Goal: Task Accomplishment & Management: Manage account settings

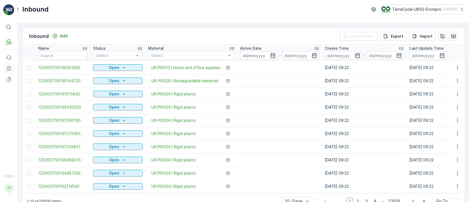
click at [10, 67] on icon at bounding box center [8, 68] width 5 height 5
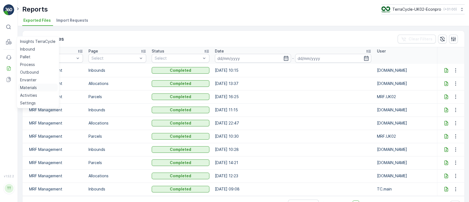
click at [26, 85] on p "Materials" at bounding box center [28, 87] width 17 height 5
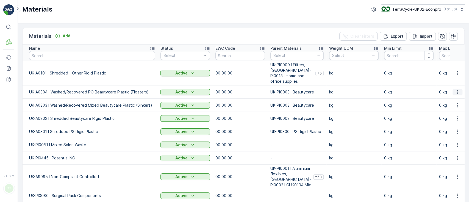
click at [457, 89] on icon "button" at bounding box center [457, 91] width 5 height 5
click at [452, 94] on div "Edit Material" at bounding box center [447, 95] width 44 height 8
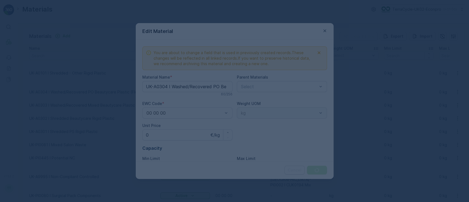
type Name "UK-A0304 I Washed/Recovered PO Beautycare Plastic (Floaters)"
type Price "0"
type Limit "0"
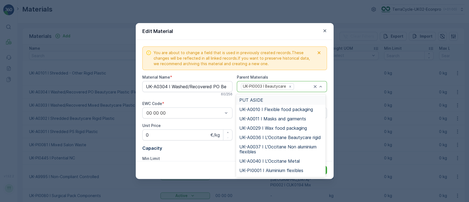
click at [323, 86] on div "UK-PI0003 I Beautycare" at bounding box center [282, 86] width 90 height 11
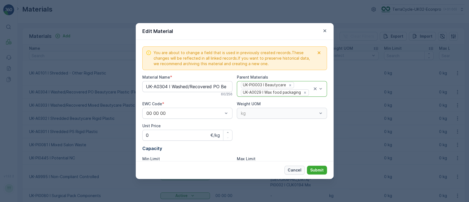
click at [297, 167] on p "Cancel" at bounding box center [295, 169] width 14 height 5
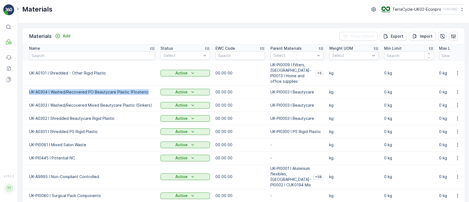
drag, startPoint x: 147, startPoint y: 84, endPoint x: 29, endPoint y: 88, distance: 118.3
click at [29, 89] on p "UK-A0304 I Washed/Recovered PO Beautycare Plastic (Floaters)" at bounding box center [92, 91] width 126 height 5
copy p "UK-A0304 I Washed/Recovered PO Beautycare Plastic (Floaters)"
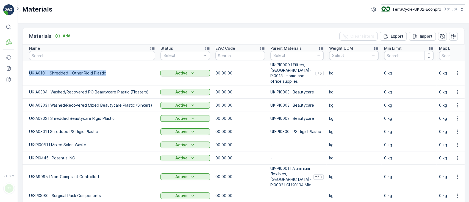
drag, startPoint x: 30, startPoint y: 70, endPoint x: 109, endPoint y: 69, distance: 78.6
click at [109, 70] on p "UK-A0101 I Shredded - Other Rigid Plastic" at bounding box center [92, 72] width 126 height 5
copy p "UK-A0101 I Shredded - Other Rigid Plastic"
